Goal: Task Accomplishment & Management: Complete application form

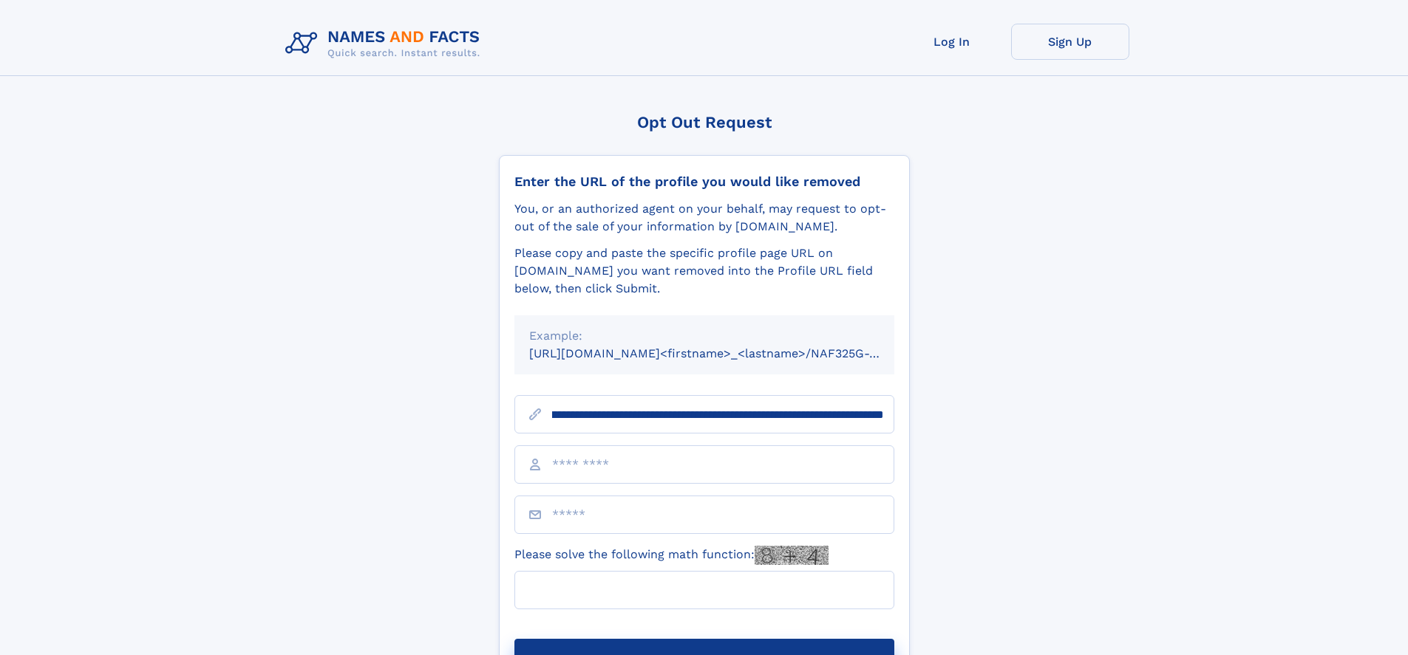
scroll to position [0, 178]
type input "**********"
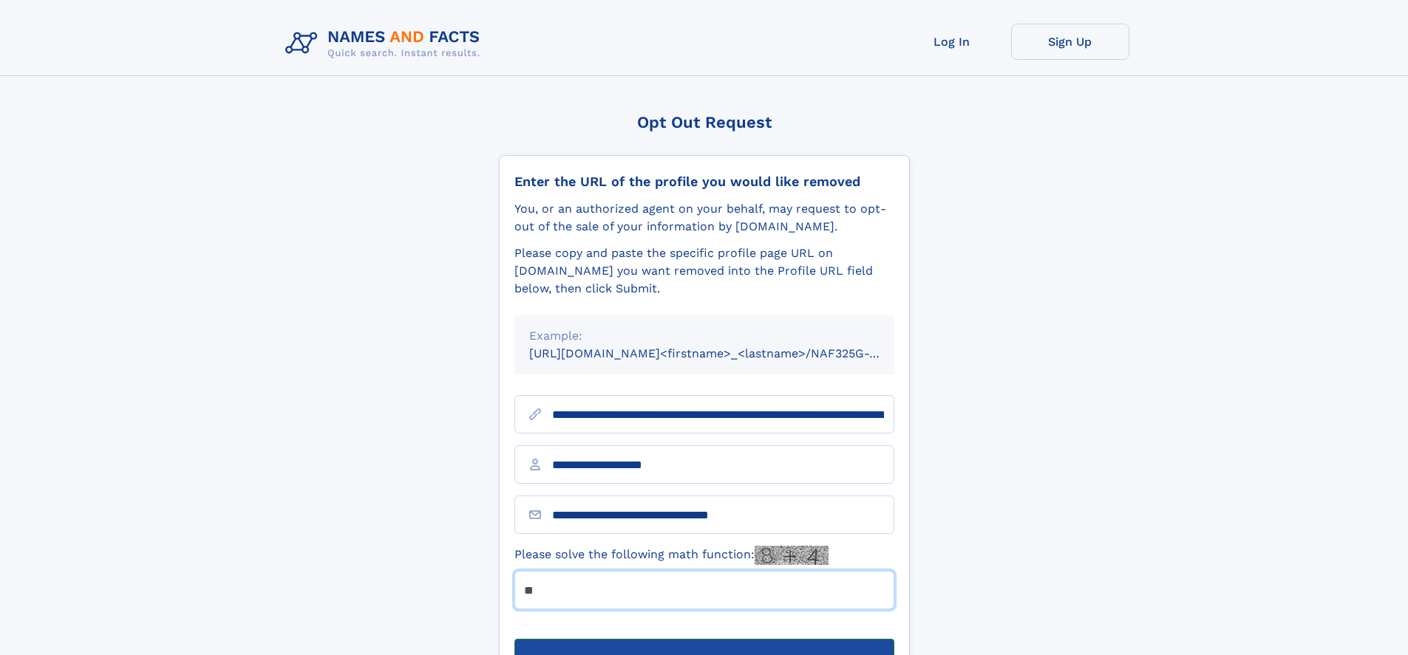
type input "**"
click at [704, 639] on button "Submit Opt Out Request" at bounding box center [704, 662] width 380 height 47
